Goal: Task Accomplishment & Management: Use online tool/utility

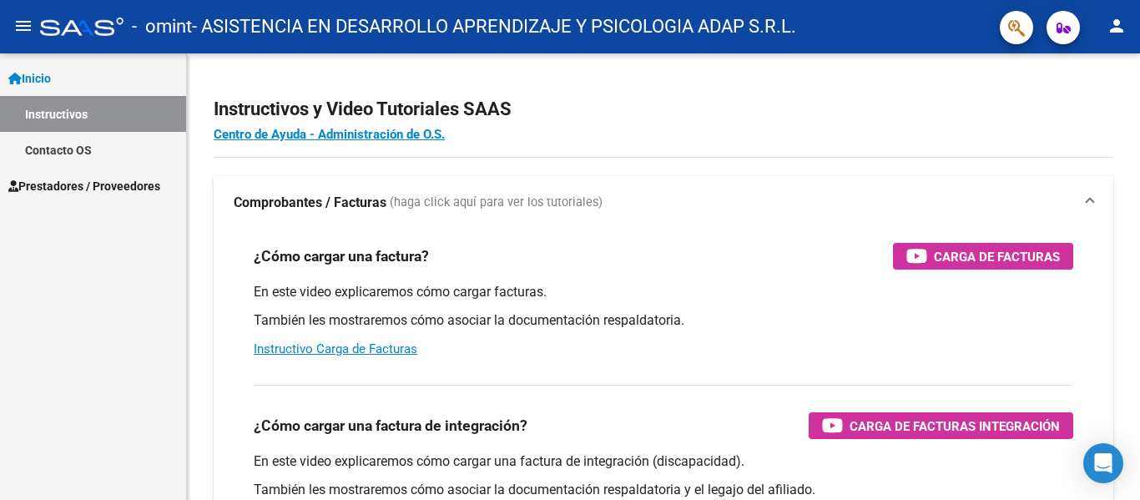
click at [86, 187] on span "Prestadores / Proveedores" at bounding box center [84, 186] width 152 height 18
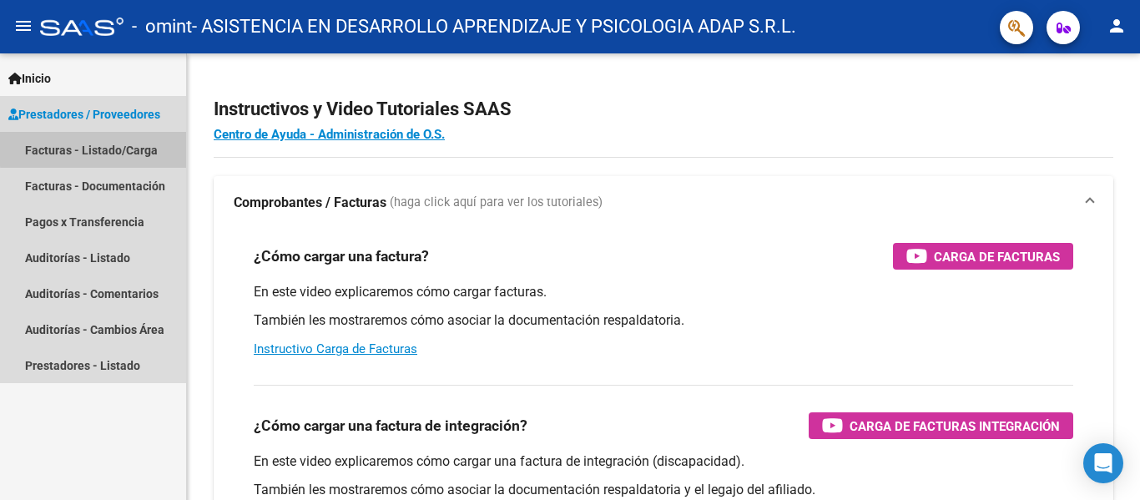
click at [94, 149] on link "Facturas - Listado/Carga" at bounding box center [93, 150] width 186 height 36
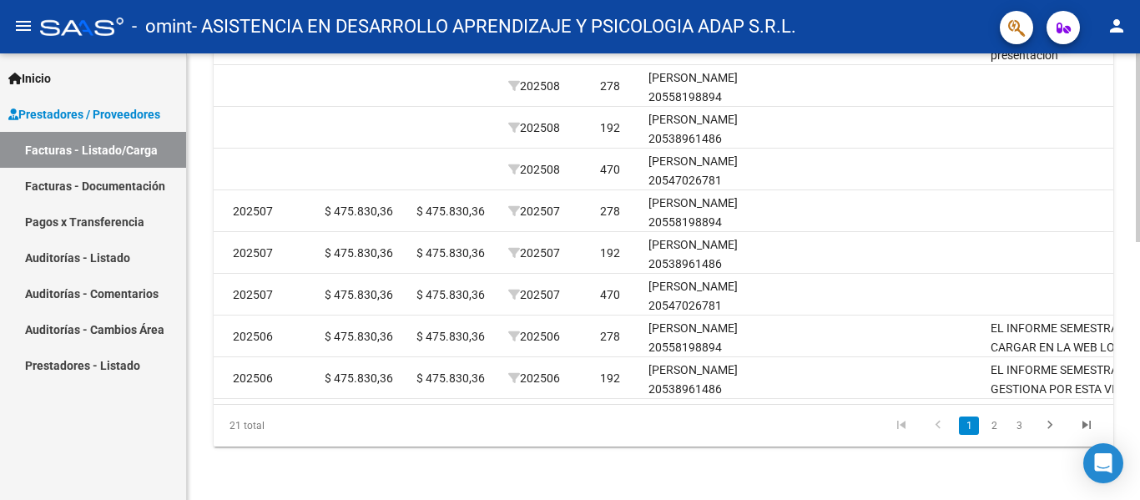
scroll to position [0, 1980]
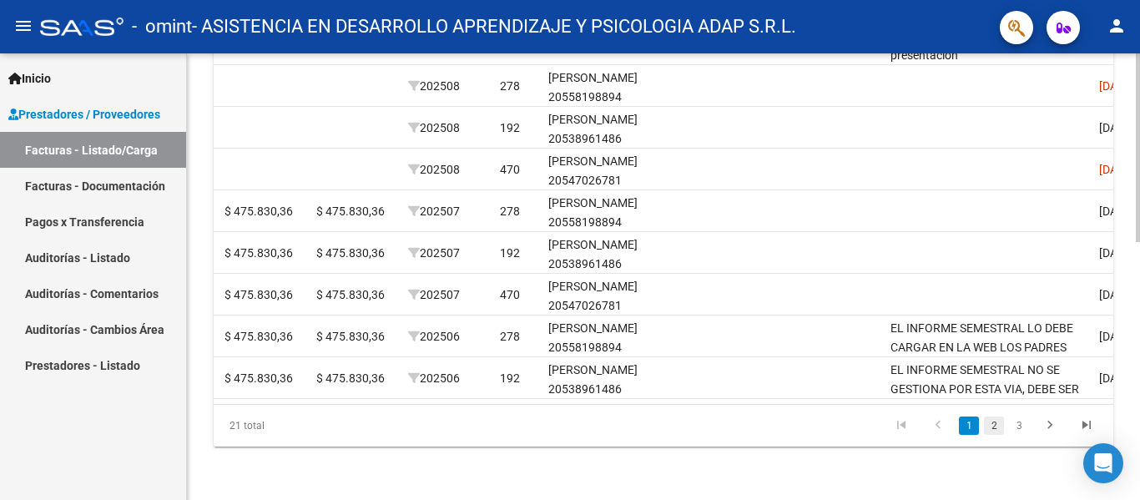
click at [996, 426] on link "2" at bounding box center [994, 425] width 20 height 18
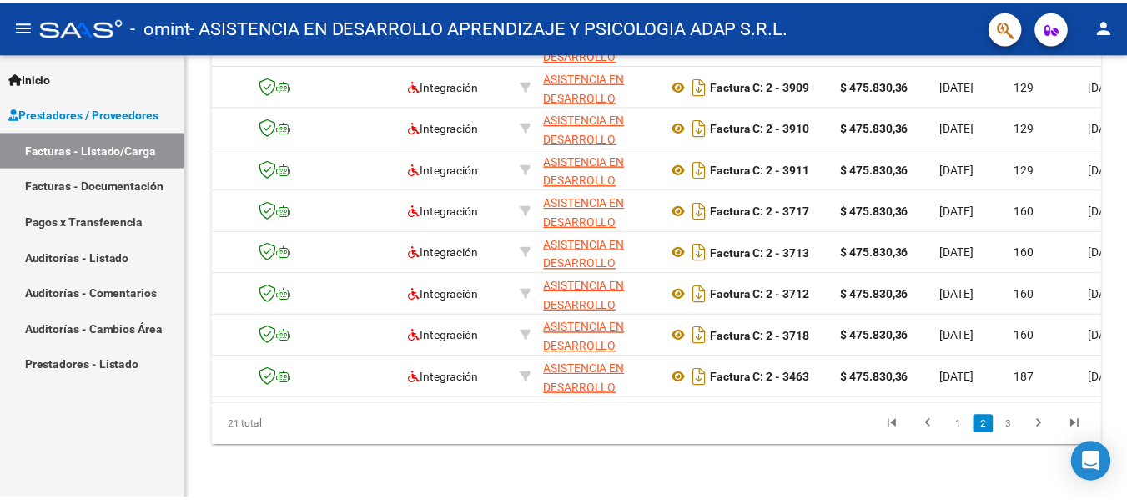
scroll to position [0, 0]
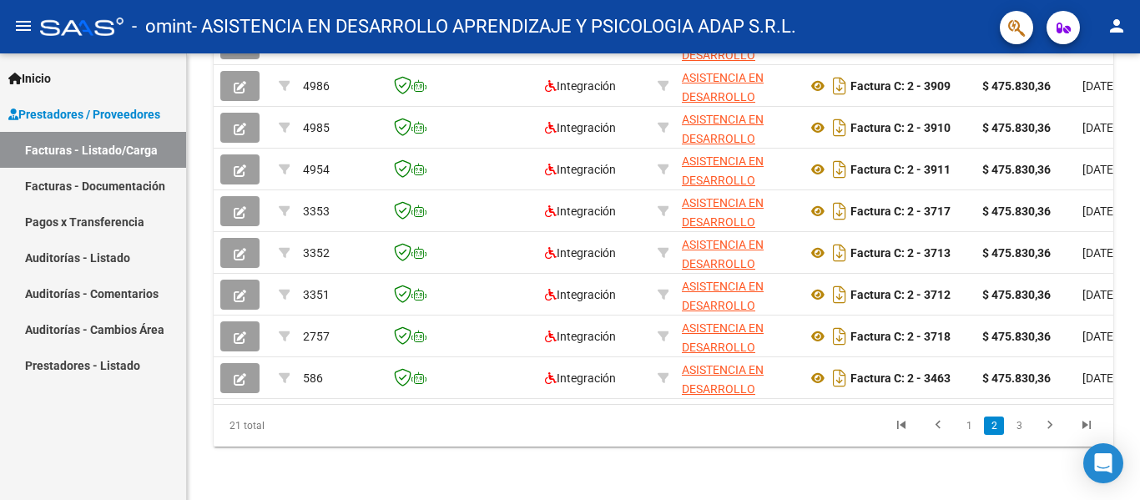
click at [1117, 18] on mat-icon "person" at bounding box center [1117, 26] width 20 height 20
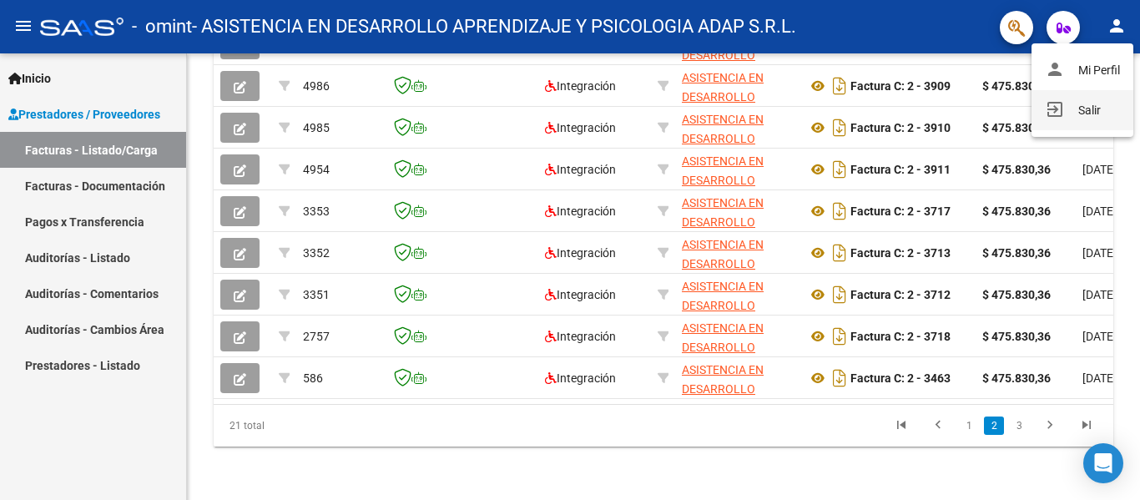
click at [1097, 105] on button "exit_to_app Salir" at bounding box center [1082, 110] width 102 height 40
